Goal: Task Accomplishment & Management: Use online tool/utility

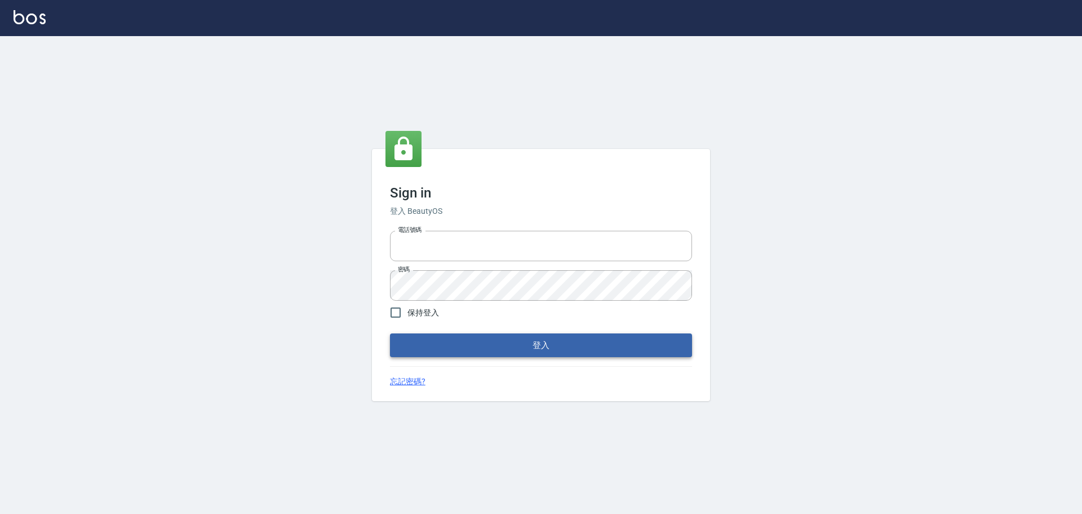
type input "0976570099"
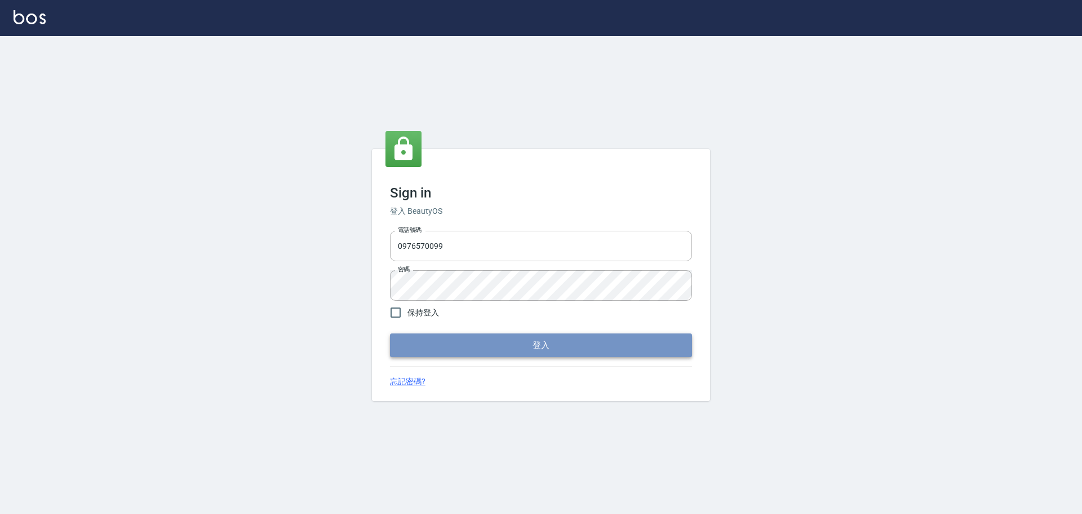
click at [450, 342] on button "登入" at bounding box center [541, 345] width 302 height 24
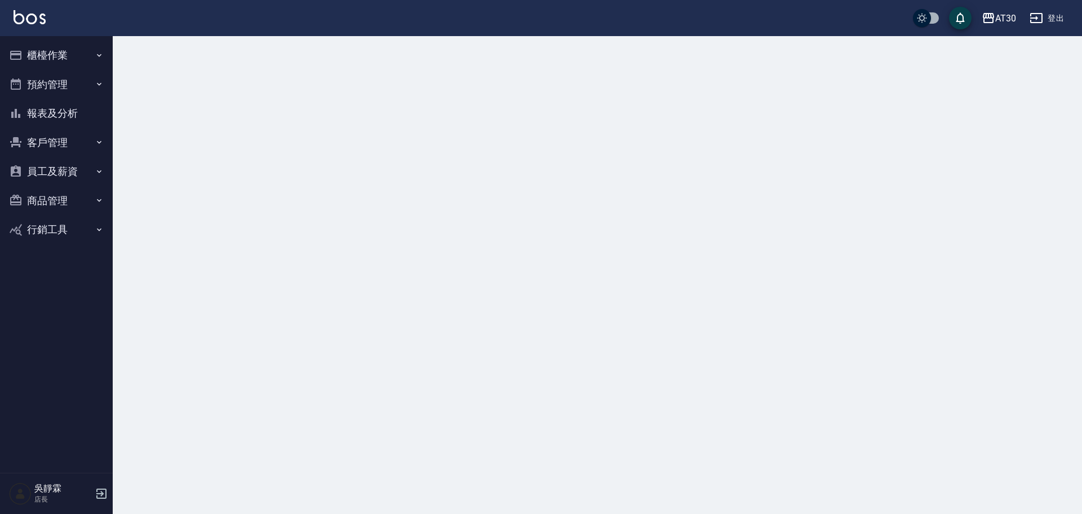
click at [54, 57] on button "櫃檯作業" at bounding box center [57, 55] width 104 height 29
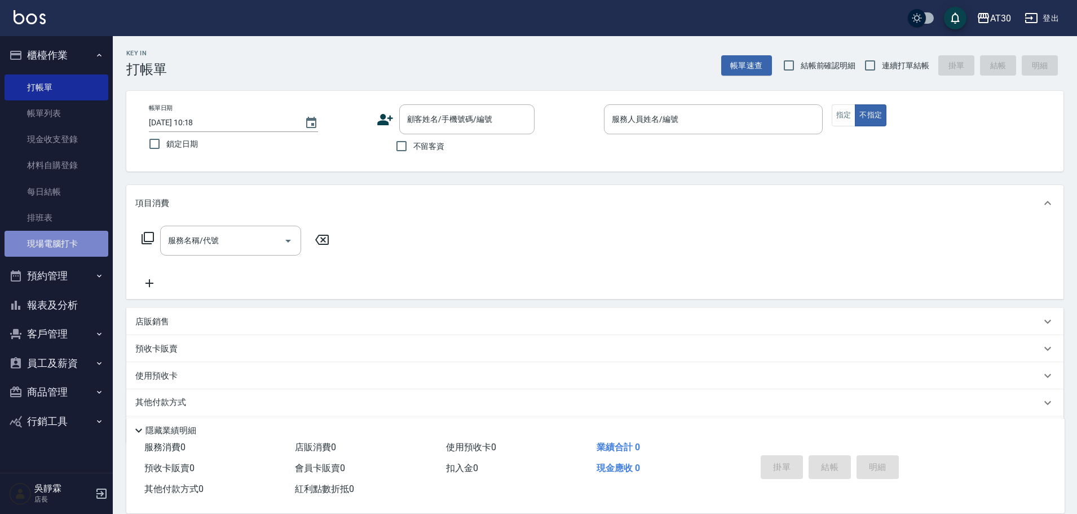
click at [79, 249] on link "現場電腦打卡" at bounding box center [57, 244] width 104 height 26
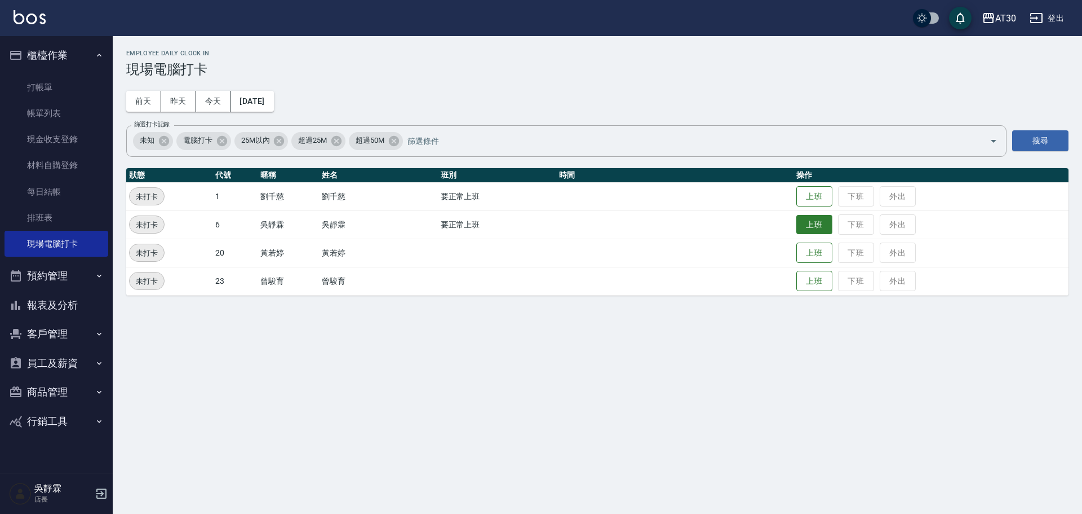
click at [821, 216] on button "上班" at bounding box center [815, 225] width 36 height 20
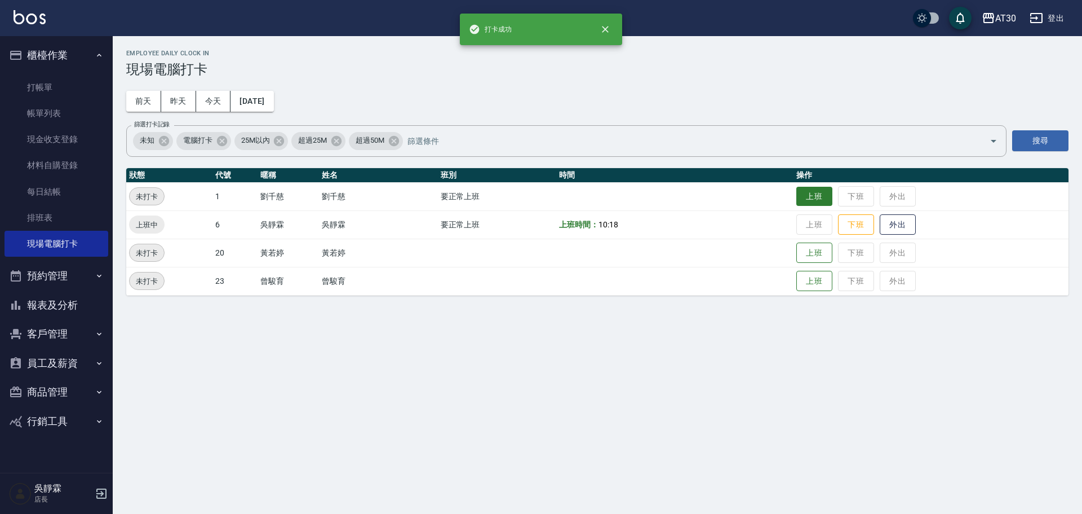
click at [821, 198] on button "上班" at bounding box center [815, 197] width 36 height 20
